Goal: Information Seeking & Learning: Learn about a topic

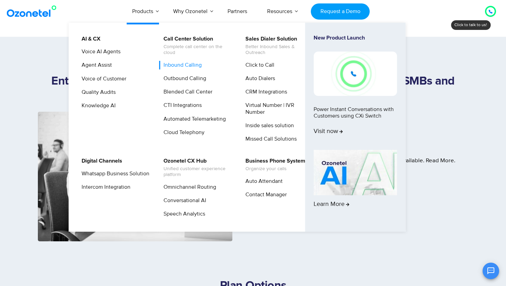
click at [179, 65] on link "Inbound Calling" at bounding box center [181, 65] width 44 height 9
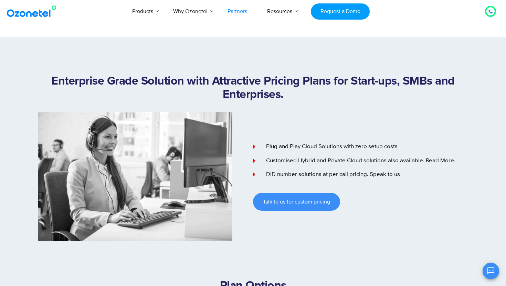
click at [246, 13] on link "Partners" at bounding box center [237, 11] width 40 height 23
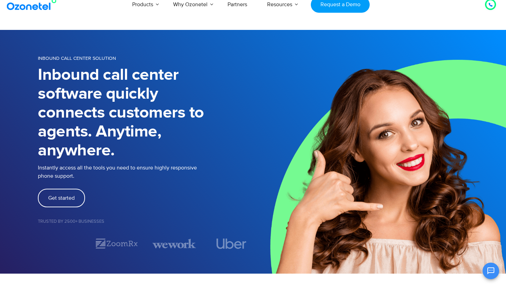
scroll to position [9, 0]
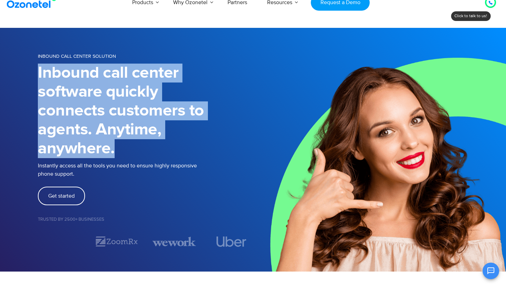
drag, startPoint x: 215, startPoint y: 78, endPoint x: 215, endPoint y: 148, distance: 70.5
click at [215, 148] on div "INBOUND CALL CENTER SOLUTION Inbound call center software quickly connects cust…" at bounding box center [145, 150] width 215 height 196
click at [215, 148] on h1 "Inbound call center software quickly connects customers to agents. Anytime, any…" at bounding box center [145, 111] width 215 height 95
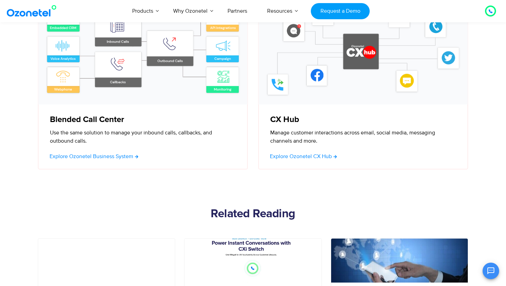
scroll to position [2301, 0]
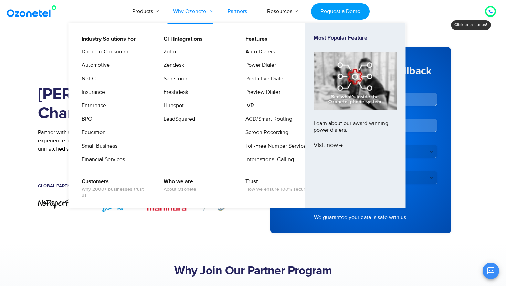
click at [200, 11] on link "Why Ozonetel" at bounding box center [190, 11] width 54 height 23
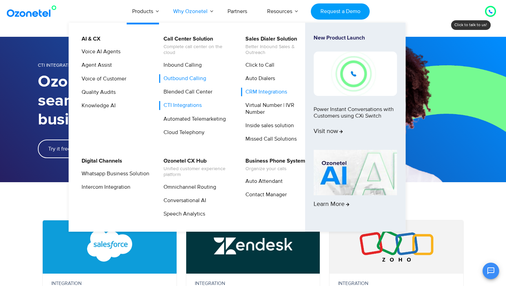
click at [177, 77] on link "Outbound Calling" at bounding box center [183, 78] width 48 height 9
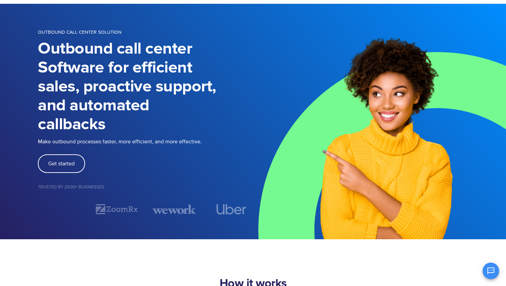
scroll to position [34, 0]
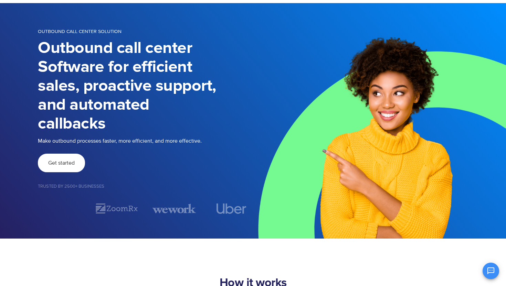
click at [72, 161] on span "Get started" at bounding box center [61, 163] width 26 height 6
